Goal: Task Accomplishment & Management: Complete application form

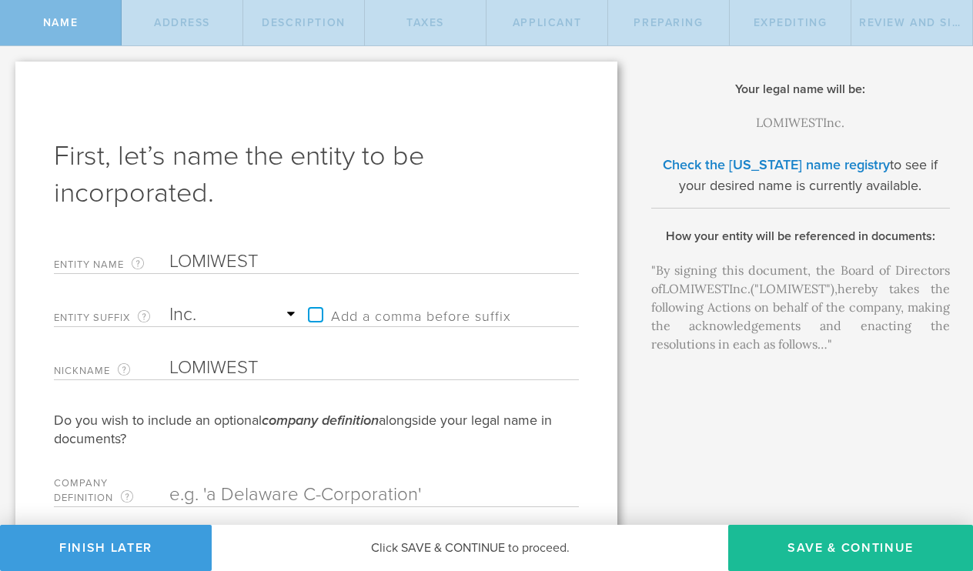
select select "inc."
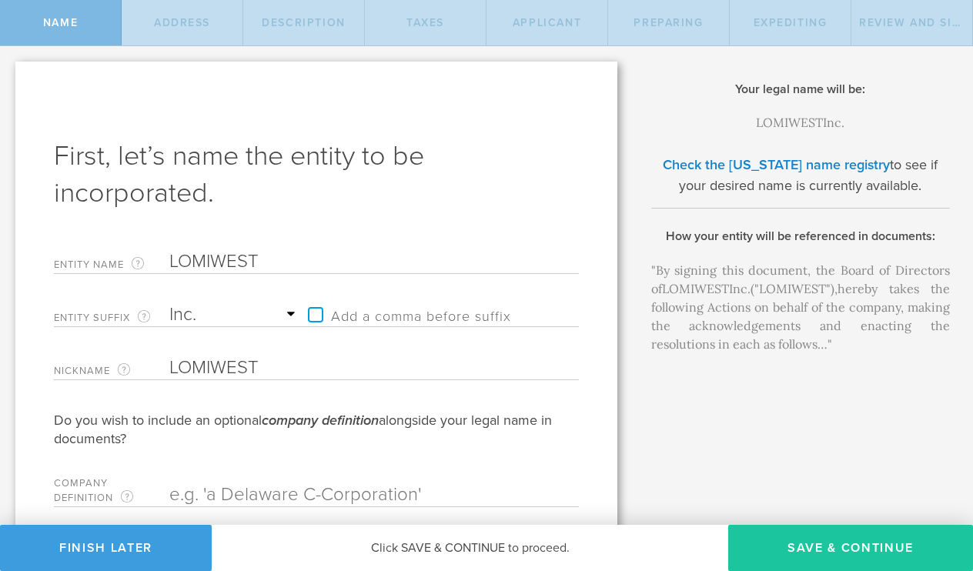
click at [805, 540] on button "Save & Continue" at bounding box center [850, 548] width 245 height 46
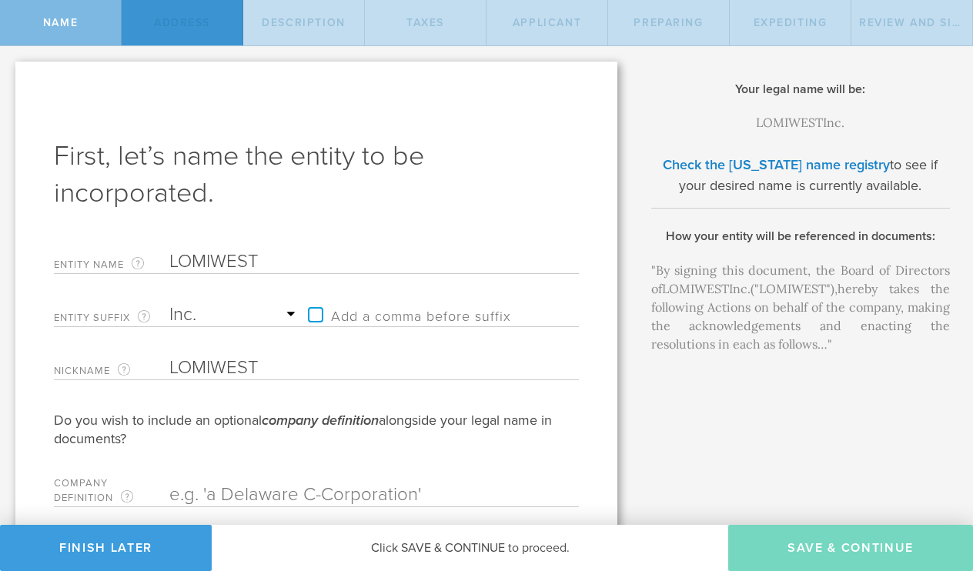
type input "[STREET_ADDRESS]"
type input "[GEOGRAPHIC_DATA]"
select select "DE"
type input "19081"
checkbox input "true"
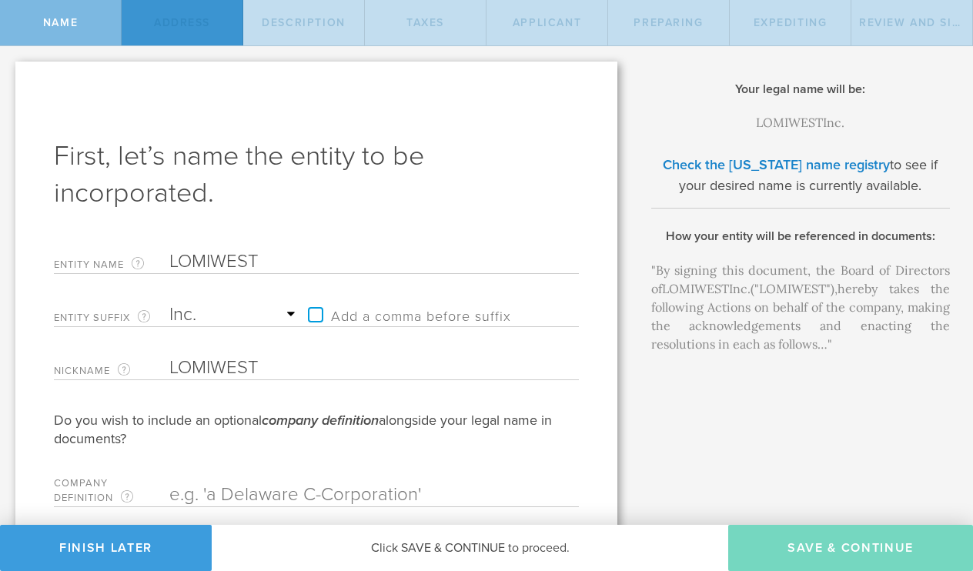
type input "[STREET_ADDRESS]"
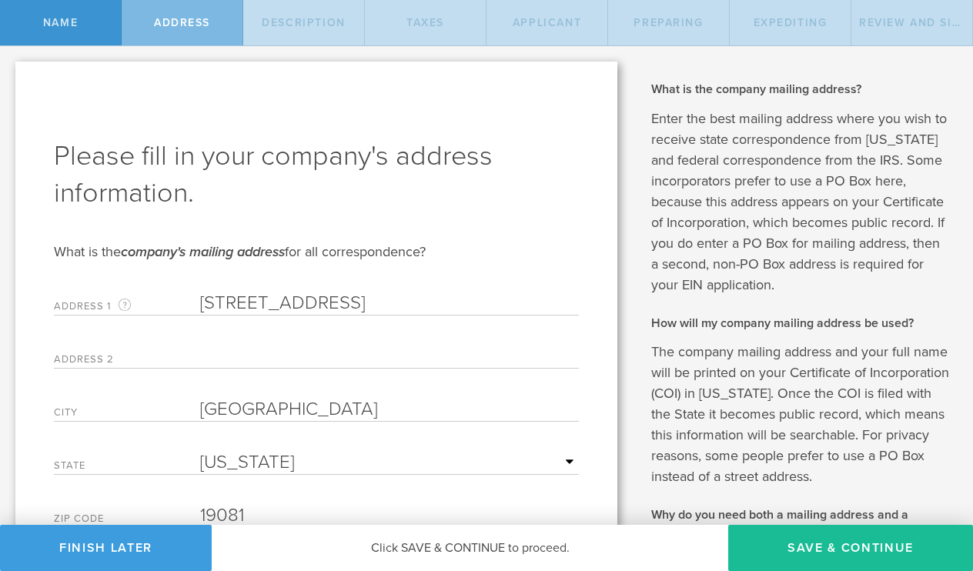
click at [805, 540] on button "Save & Continue" at bounding box center [850, 548] width 245 height 46
select select "transportation-warehousing"
type input "Saas plateform and transportation mining"
click at [0, 0] on button "Save & Continue" at bounding box center [0, 0] width 0 height 0
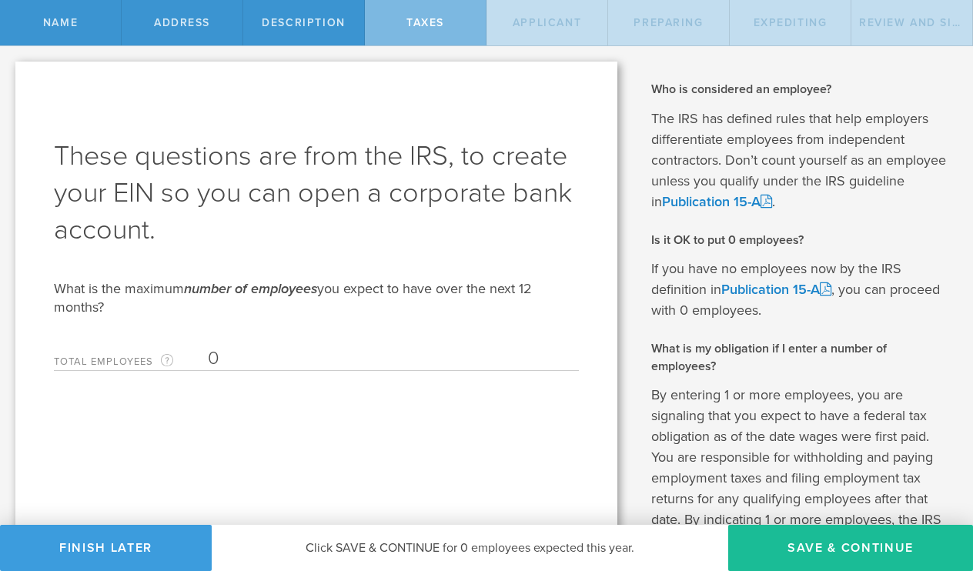
click at [805, 540] on button "Save & Continue" at bounding box center [850, 548] width 245 height 46
type input "[PERSON_NAME] [PERSON_NAME]"
type input "CEO"
type input "650719893"
type input "77 416 14 48"
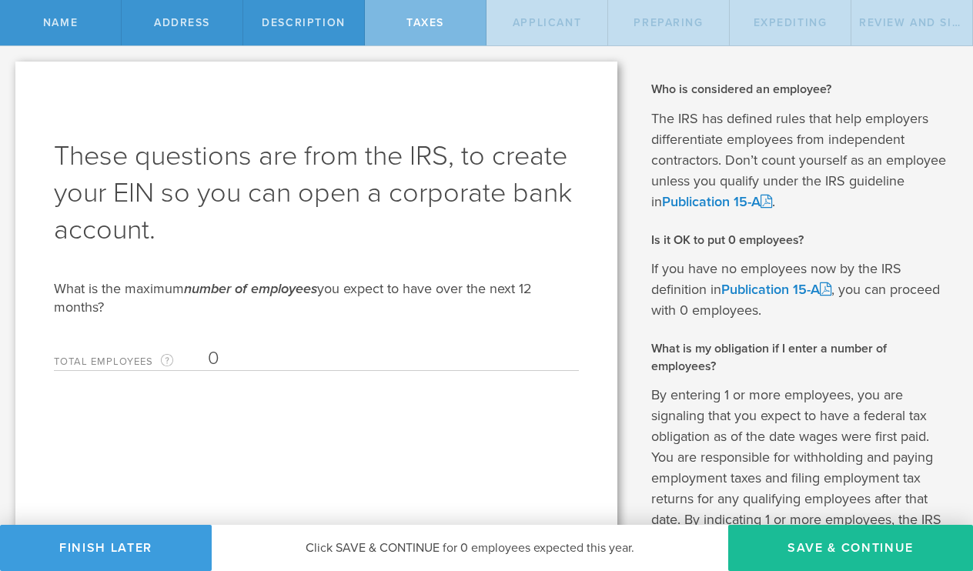
radio input "true"
click at [805, 540] on div "Finish Later Click SAVE & CONTINUE to proceed. To proceed, please fix the missi…" at bounding box center [486, 548] width 973 height 46
select select "MA"
select select "SN"
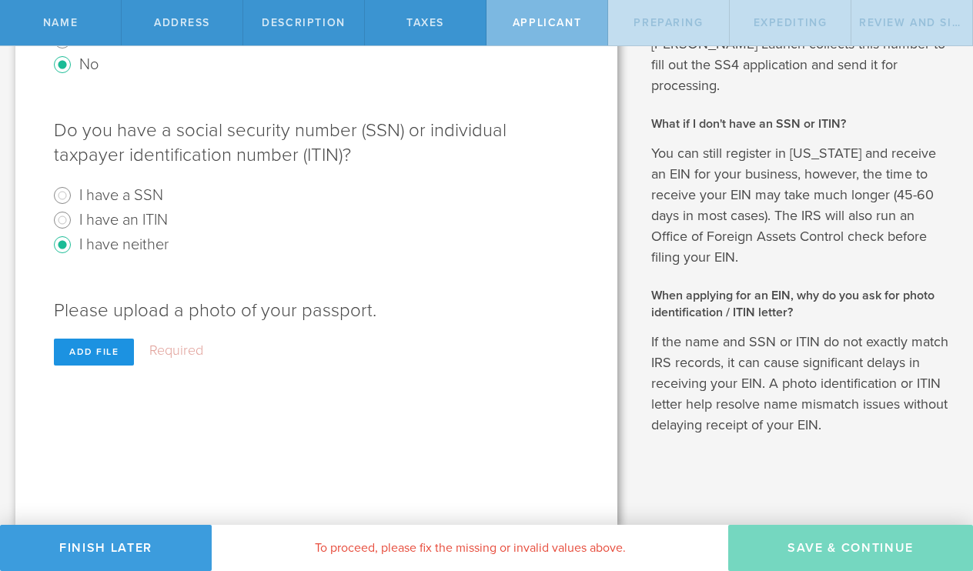
scroll to position [598, 0]
click at [110, 360] on div "Add file" at bounding box center [94, 353] width 80 height 27
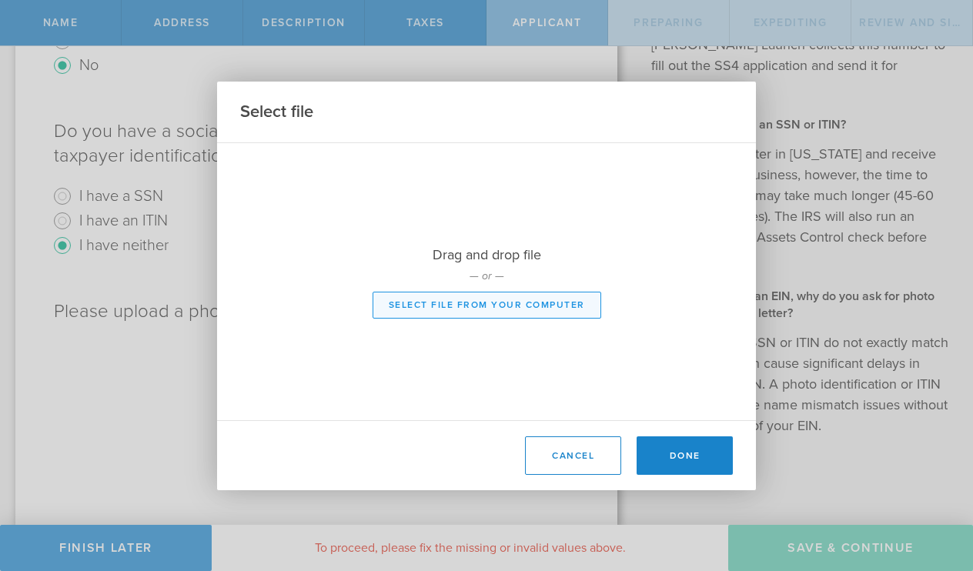
click at [490, 298] on button "Select file from your computer" at bounding box center [487, 305] width 229 height 27
type input "C:\fakepath\PASSEPORT [PERSON_NAME].pdf"
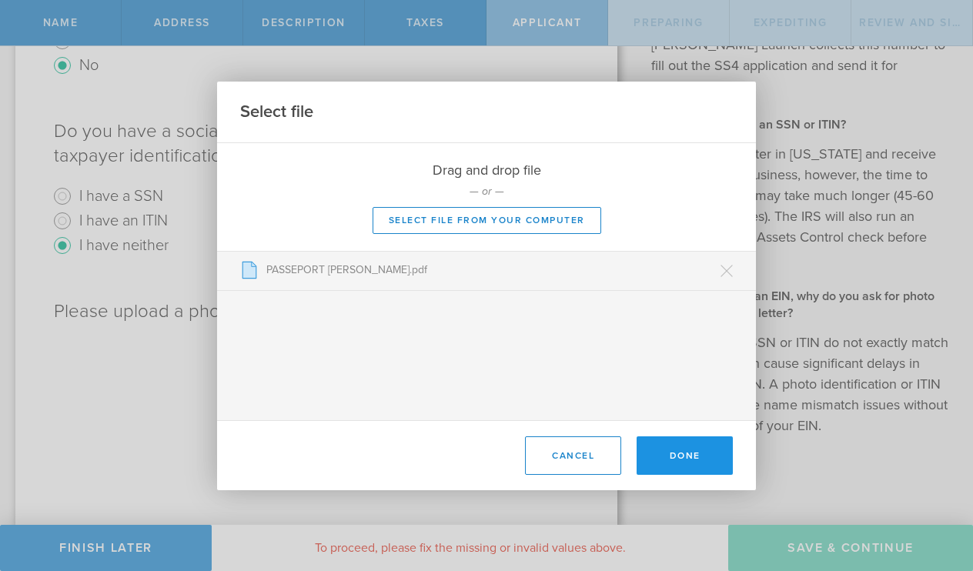
click at [686, 452] on button "Done" at bounding box center [685, 456] width 96 height 38
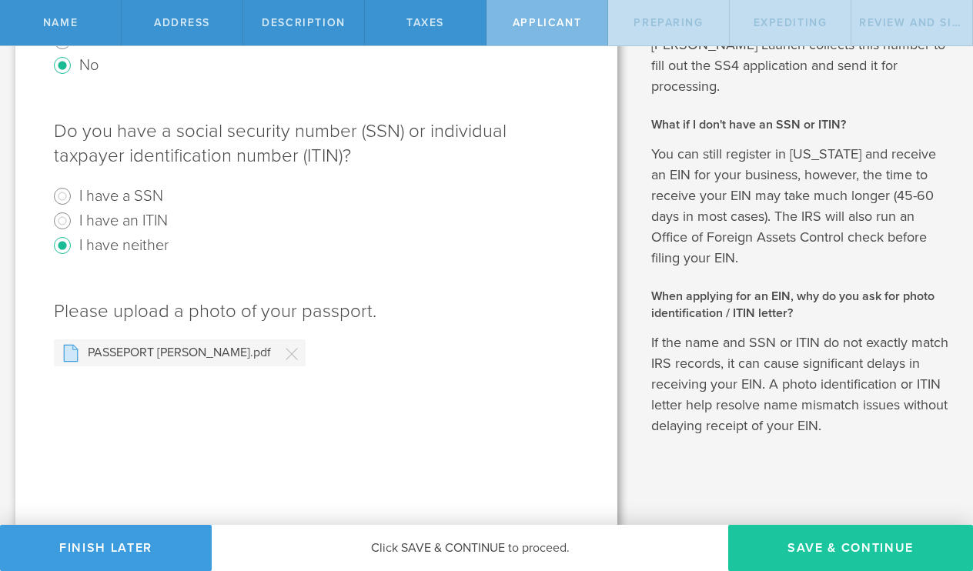
click at [837, 548] on button "Save & Continue" at bounding box center [850, 548] width 245 height 46
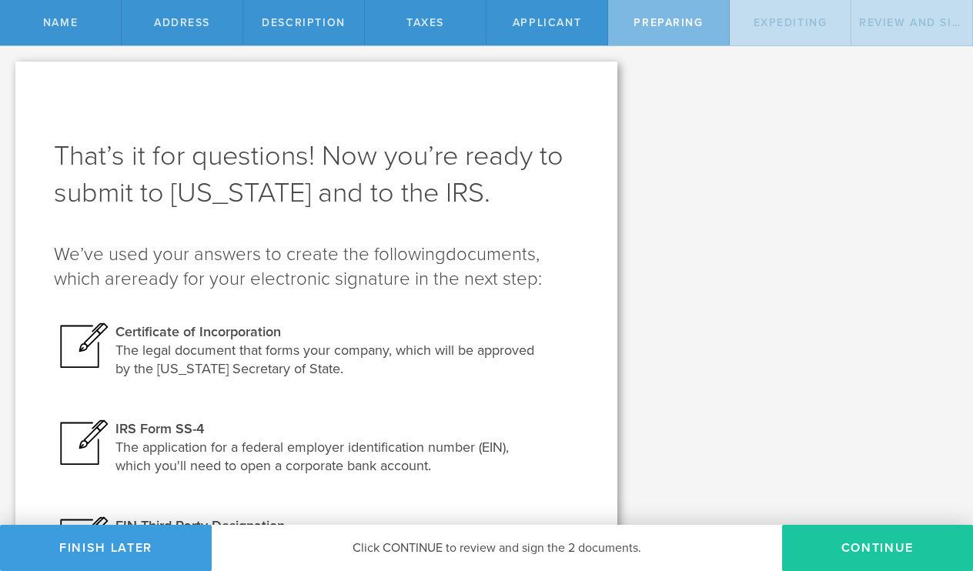
click at [837, 548] on button "Continue" at bounding box center [877, 548] width 191 height 46
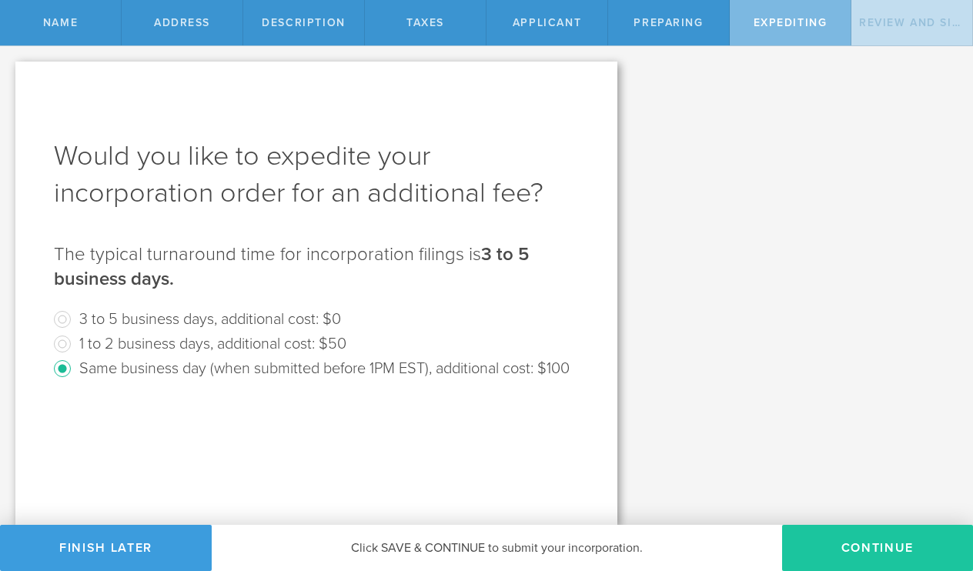
click at [851, 554] on button "Continue" at bounding box center [877, 548] width 191 height 46
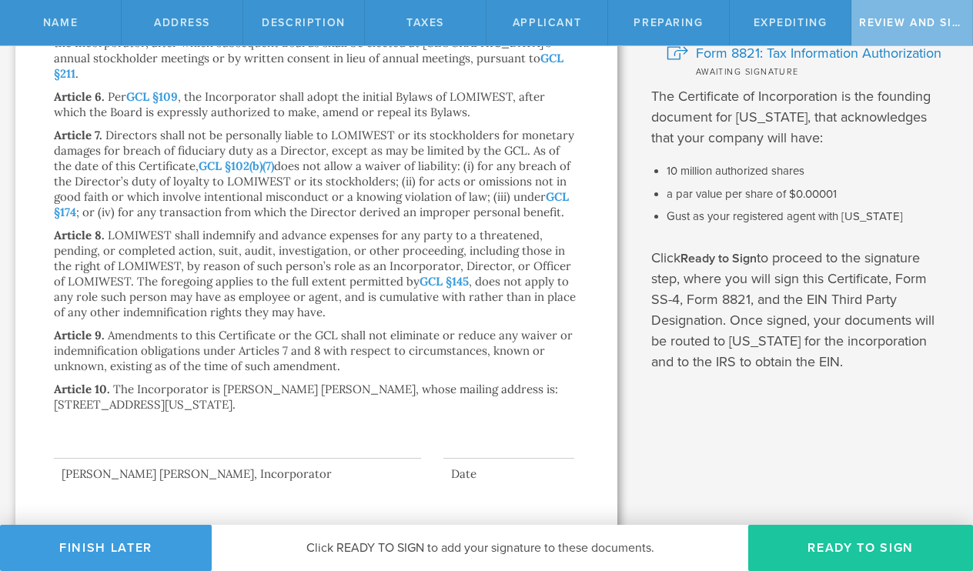
scroll to position [321, 0]
click at [785, 543] on button "Ready to Sign" at bounding box center [860, 548] width 225 height 46
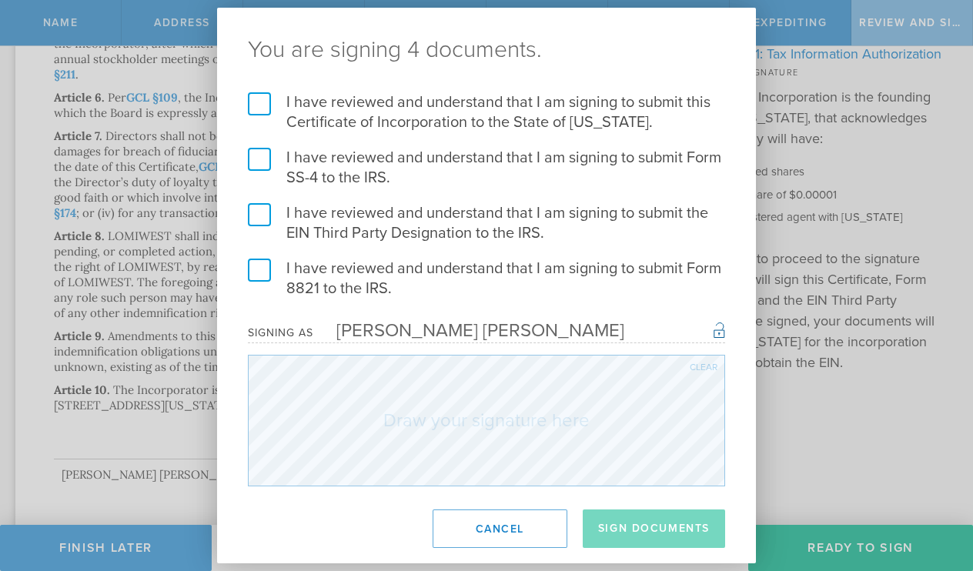
click at [257, 110] on label "I have reviewed and understand that I am signing to submit this Certificate of …" at bounding box center [486, 112] width 477 height 40
click at [0, 0] on input "I have reviewed and understand that I am signing to submit this Certificate of …" at bounding box center [0, 0] width 0 height 0
click at [258, 159] on label "I have reviewed and understand that I am signing to submit Form SS-4 to the IRS." at bounding box center [486, 168] width 477 height 40
click at [0, 0] on input "I have reviewed and understand that I am signing to submit Form SS-4 to the IRS." at bounding box center [0, 0] width 0 height 0
drag, startPoint x: 259, startPoint y: 216, endPoint x: 260, endPoint y: 229, distance: 13.2
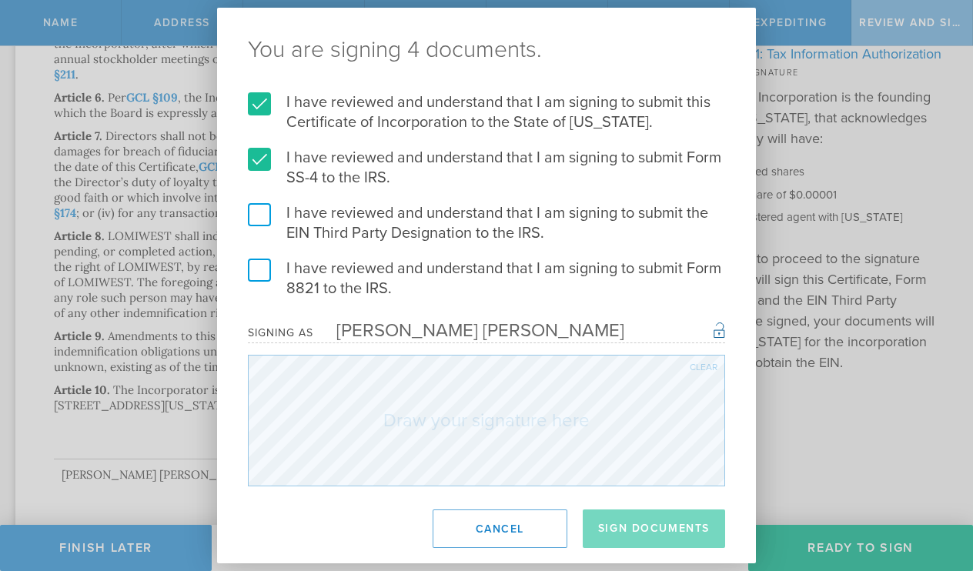
click at [259, 216] on label "I have reviewed and understand that I am signing to submit the EIN Third Party …" at bounding box center [486, 223] width 477 height 40
click at [0, 0] on input "I have reviewed and understand that I am signing to submit the EIN Third Party …" at bounding box center [0, 0] width 0 height 0
click at [257, 265] on label "I have reviewed and understand that I am signing to submit Form 8821 to the IRS." at bounding box center [486, 279] width 477 height 40
click at [0, 0] on input "I have reviewed and understand that I am signing to submit Form 8821 to the IRS." at bounding box center [0, 0] width 0 height 0
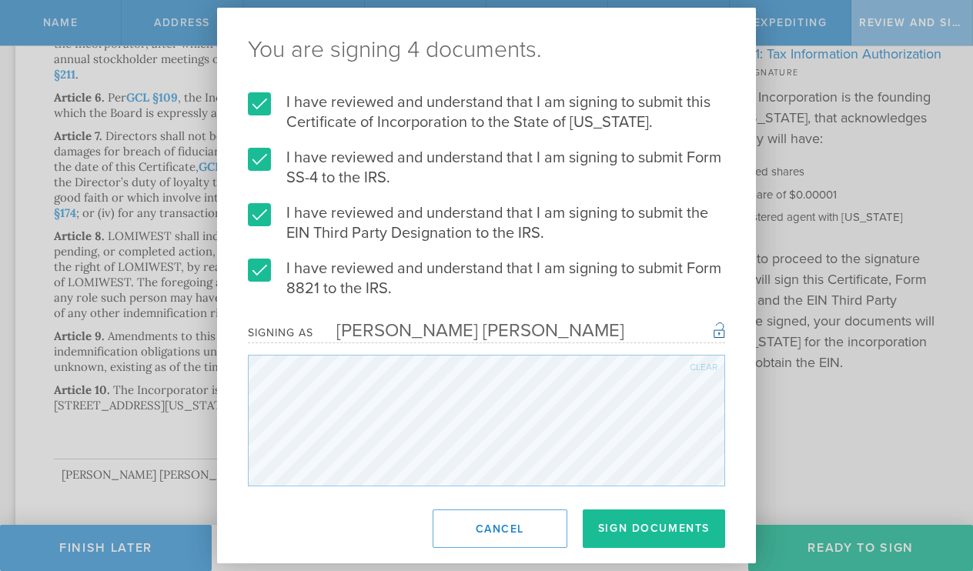
click at [708, 364] on div "Clear" at bounding box center [704, 367] width 28 height 9
click at [696, 369] on div "Clear" at bounding box center [704, 367] width 28 height 9
click at [672, 532] on button "Sign Documents" at bounding box center [654, 529] width 142 height 38
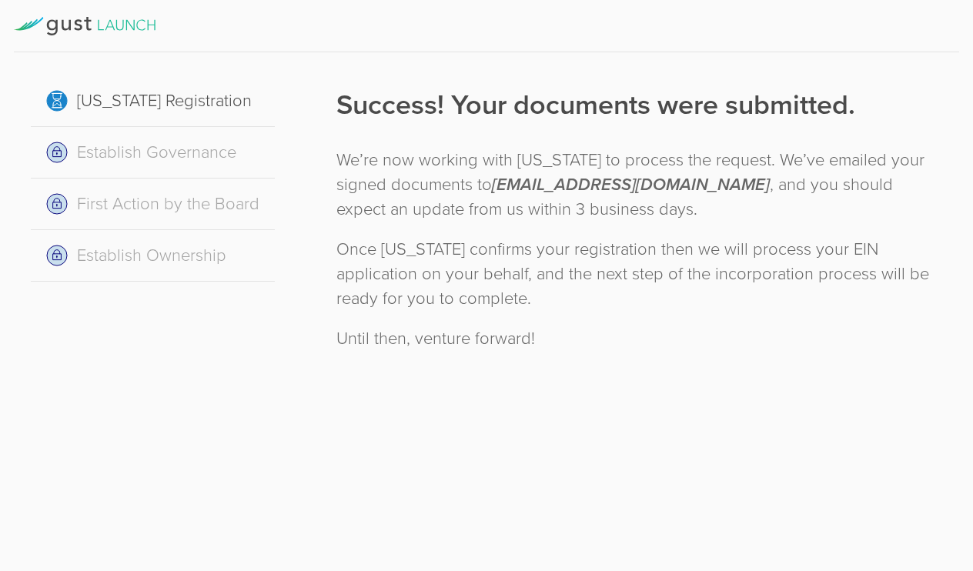
click at [59, 157] on div "Establish Governance" at bounding box center [153, 153] width 244 height 52
